Goal: Book appointment/travel/reservation

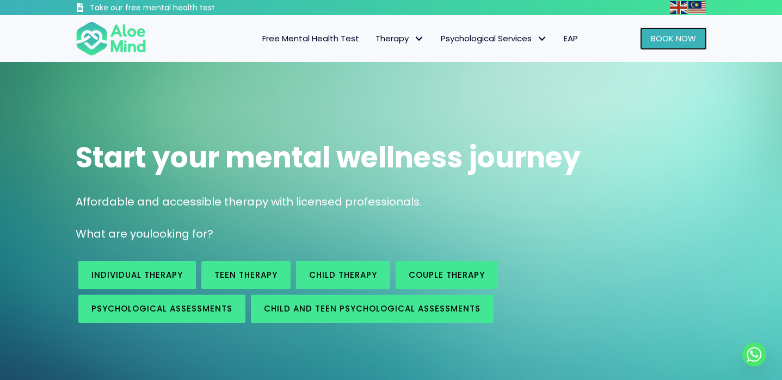
click at [669, 38] on span "Book Now" at bounding box center [673, 38] width 45 height 11
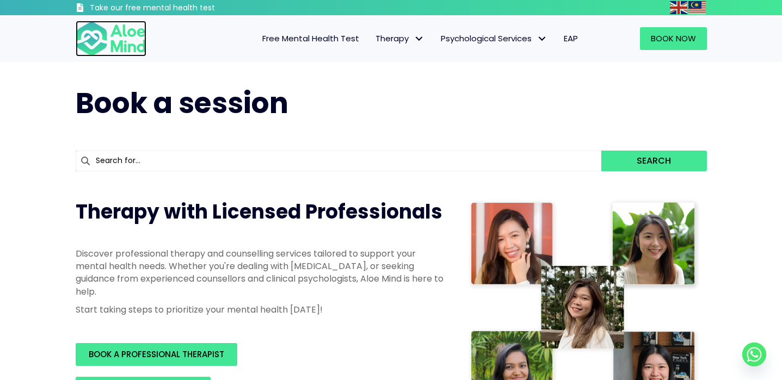
click at [117, 44] on img at bounding box center [111, 39] width 71 height 36
